Goal: Task Accomplishment & Management: Complete application form

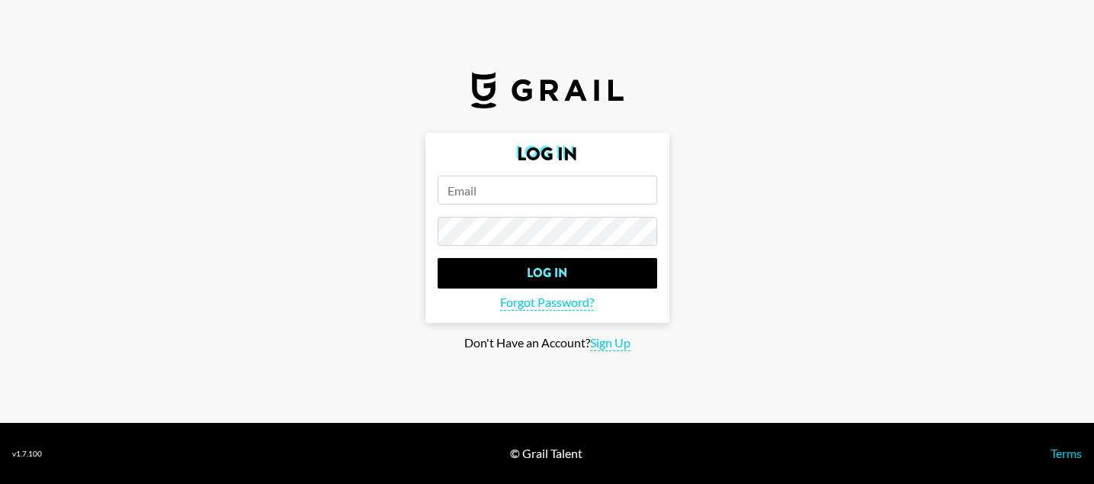
click at [478, 206] on form "Log In Log In Forgot Password?" at bounding box center [548, 228] width 244 height 190
click at [625, 340] on span "Sign Up" at bounding box center [610, 343] width 40 height 16
type input "Sign Up"
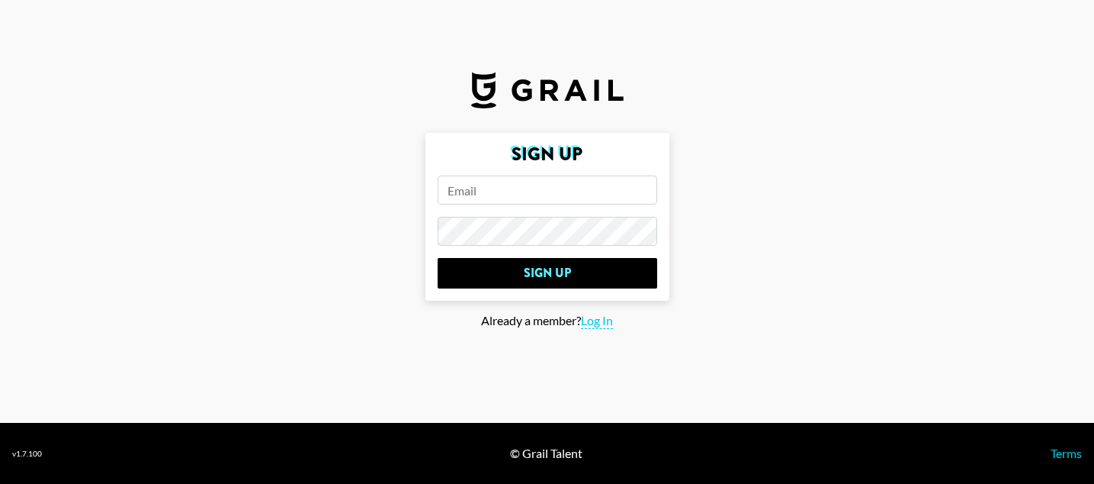
click at [564, 194] on input "email" at bounding box center [548, 189] width 220 height 29
click at [581, 197] on input "email" at bounding box center [548, 189] width 220 height 29
click at [571, 199] on input "email" at bounding box center [548, 189] width 220 height 29
paste input "[PERSON_NAME][EMAIL_ADDRESS][PERSON_NAME][DOMAIN_NAME]"
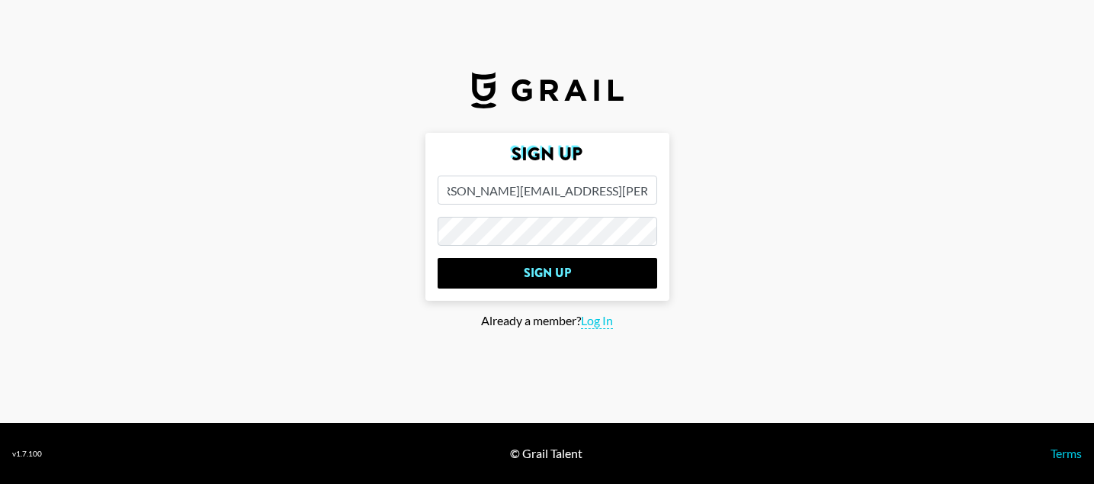
type input "[PERSON_NAME][EMAIL_ADDRESS][PERSON_NAME][DOMAIN_NAME]"
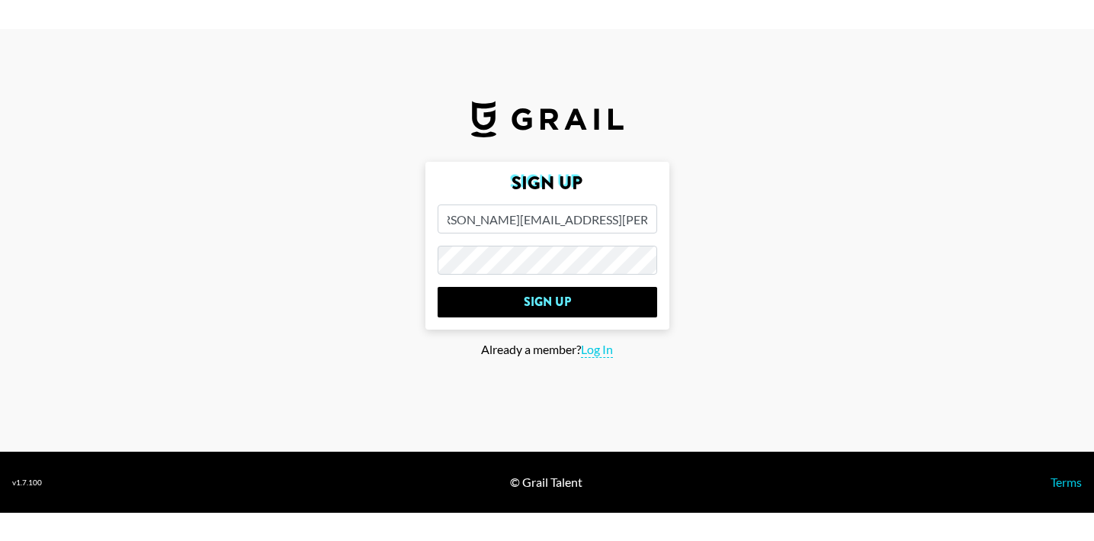
scroll to position [0, 0]
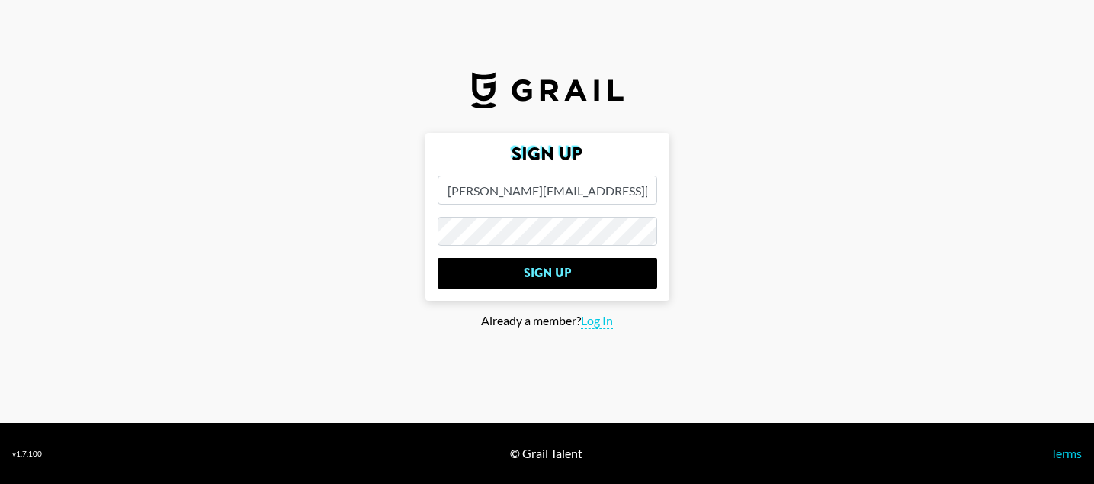
click at [438, 258] on input "Sign Up" at bounding box center [548, 273] width 220 height 31
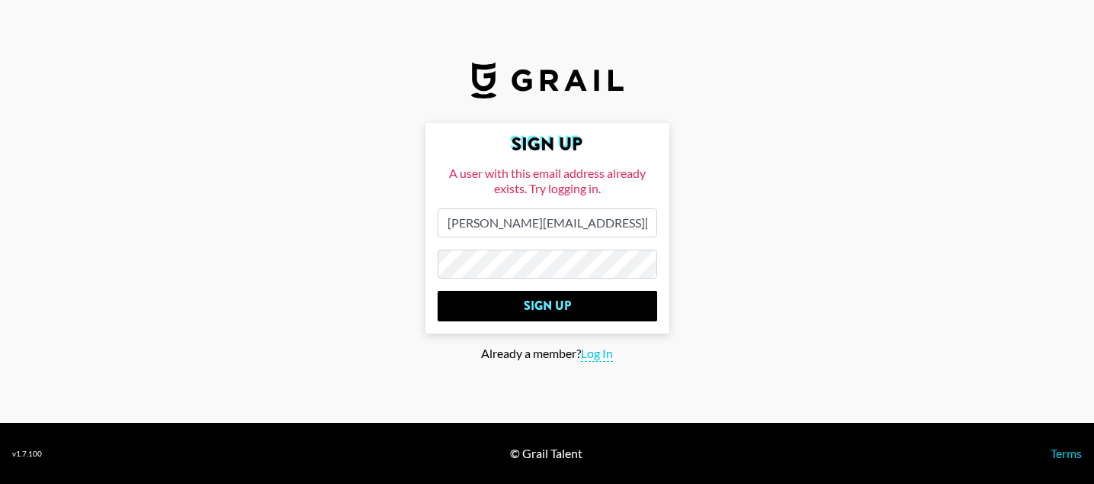
click at [512, 278] on form "Sign Up A user with this email address already exists. Try logging in. [PERSON_…" at bounding box center [548, 228] width 244 height 211
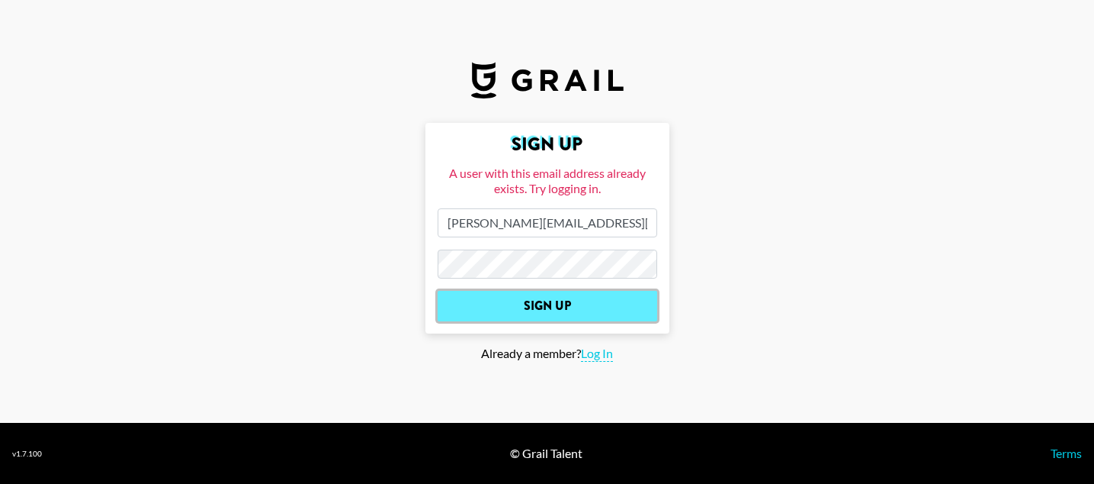
click at [521, 291] on input "Sign Up" at bounding box center [548, 306] width 220 height 31
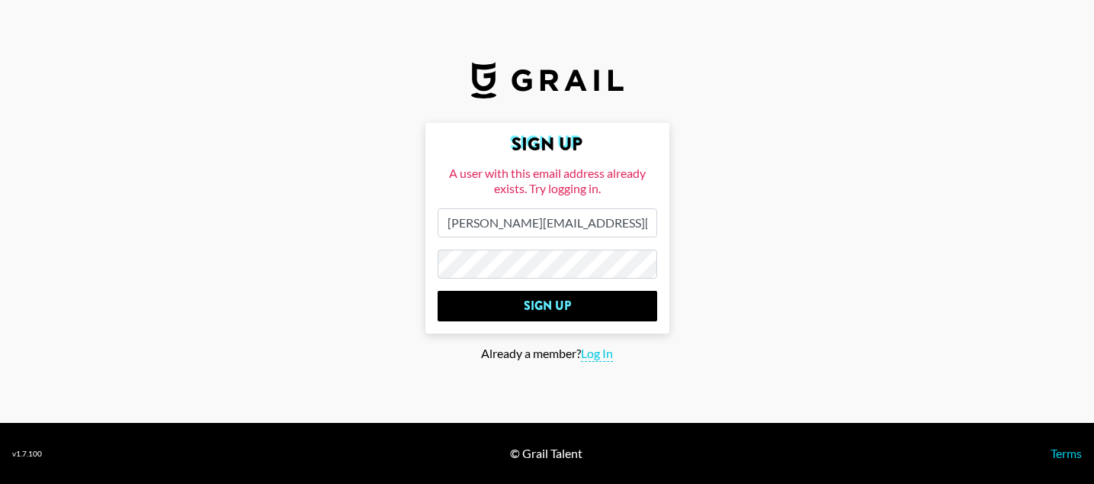
click at [682, 230] on main "Sign Up A user with this email address already exists. Try logging in. [PERSON_…" at bounding box center [547, 242] width 1070 height 239
